Goal: Book appointment/travel/reservation

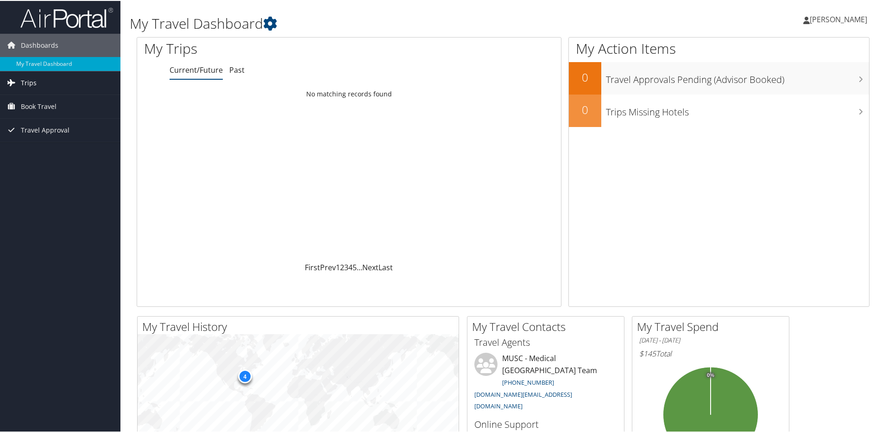
click at [35, 82] on span "Trips" at bounding box center [29, 81] width 16 height 23
click at [40, 147] on span "Book Travel" at bounding box center [39, 147] width 36 height 23
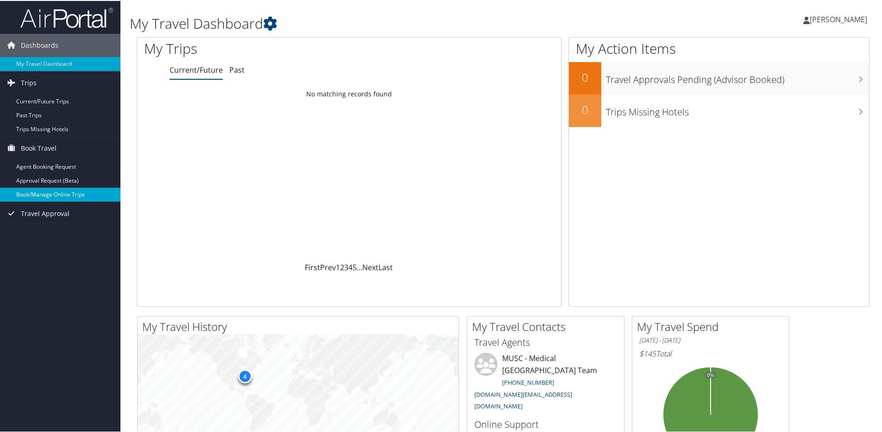
click at [64, 197] on link "Book/Manage Online Trips" at bounding box center [60, 194] width 120 height 14
click at [67, 197] on link "Book/Manage Online Trips" at bounding box center [60, 194] width 120 height 14
